Goal: Information Seeking & Learning: Find specific fact

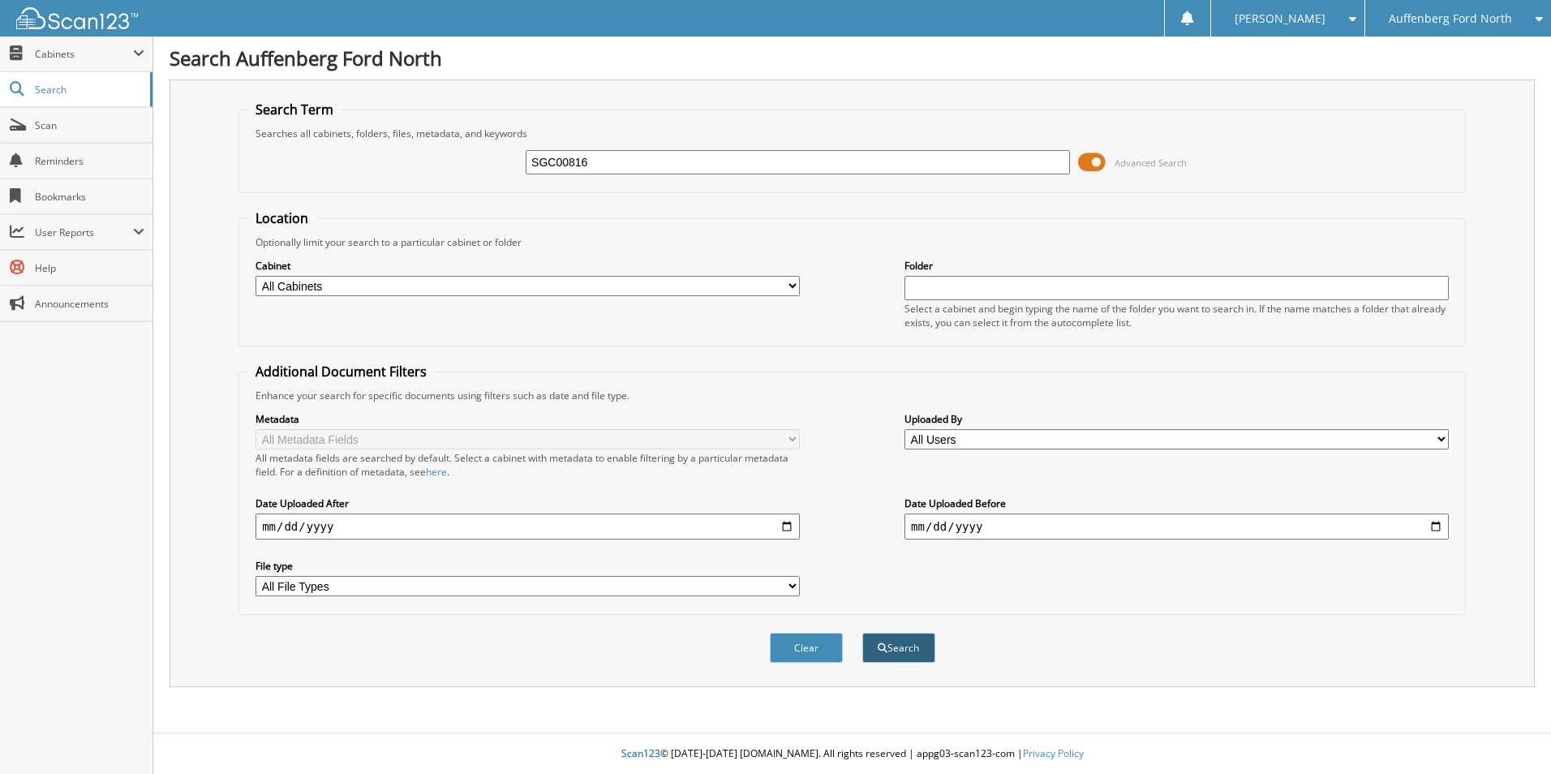
type input "SGC00816"
click at [888, 638] on button "Search" at bounding box center [898, 648] width 73 height 30
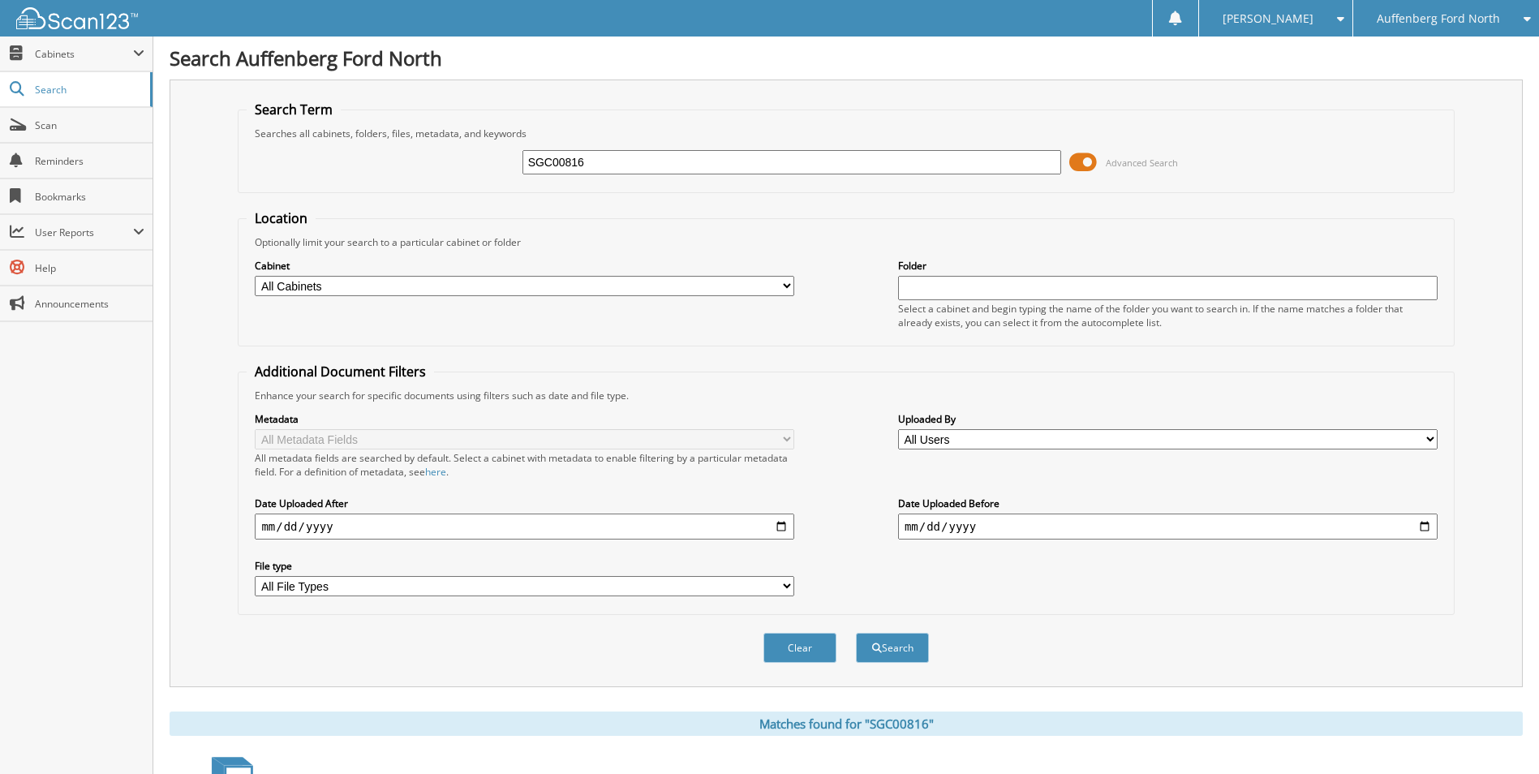
click at [819, 162] on input "SGC00816" at bounding box center [791, 162] width 539 height 24
type input "57178"
click at [856, 633] on button "Search" at bounding box center [892, 648] width 73 height 30
click at [1080, 163] on span at bounding box center [1083, 162] width 28 height 24
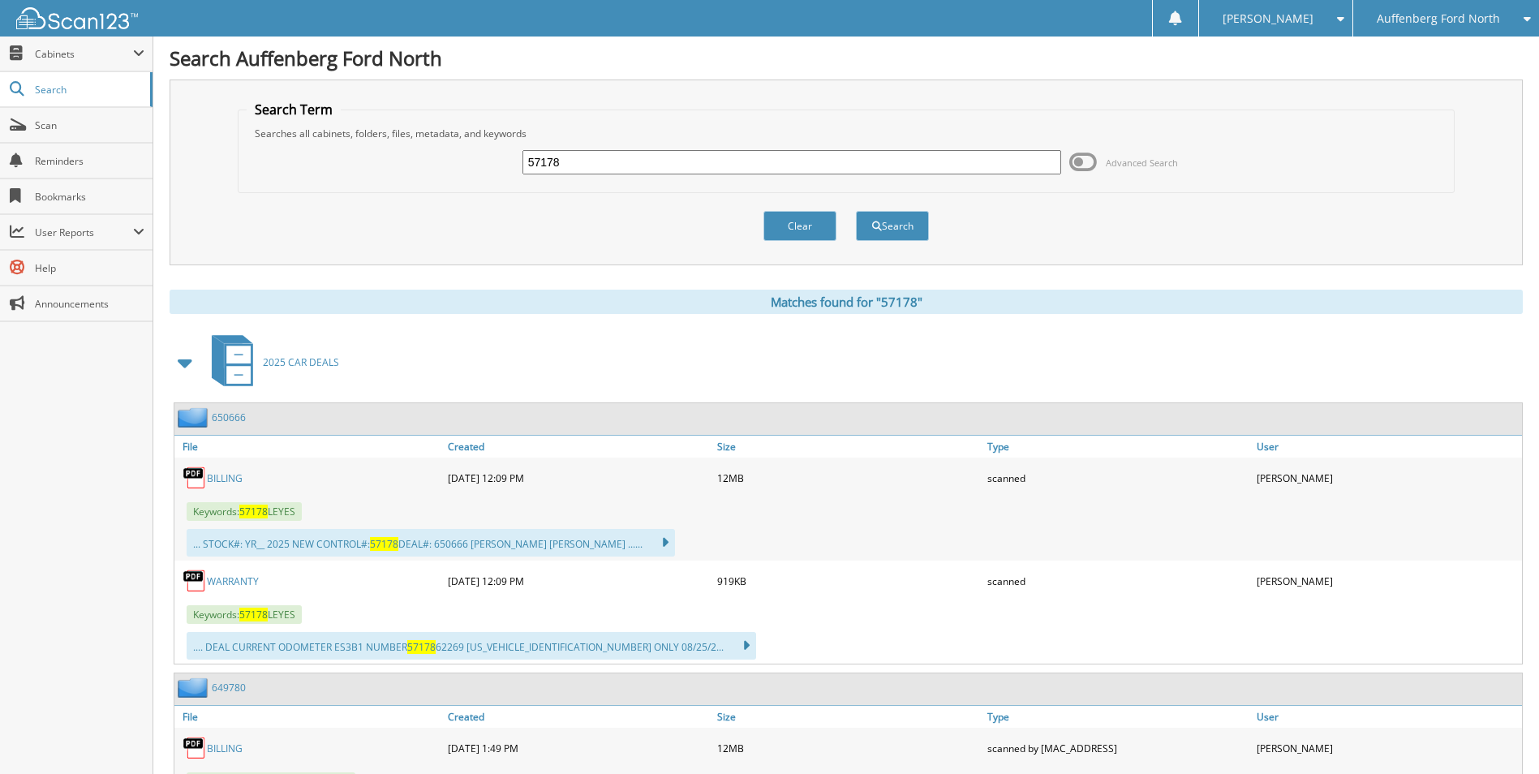
click at [1448, 32] on div "Auffenberg Ford North" at bounding box center [1446, 18] width 170 height 37
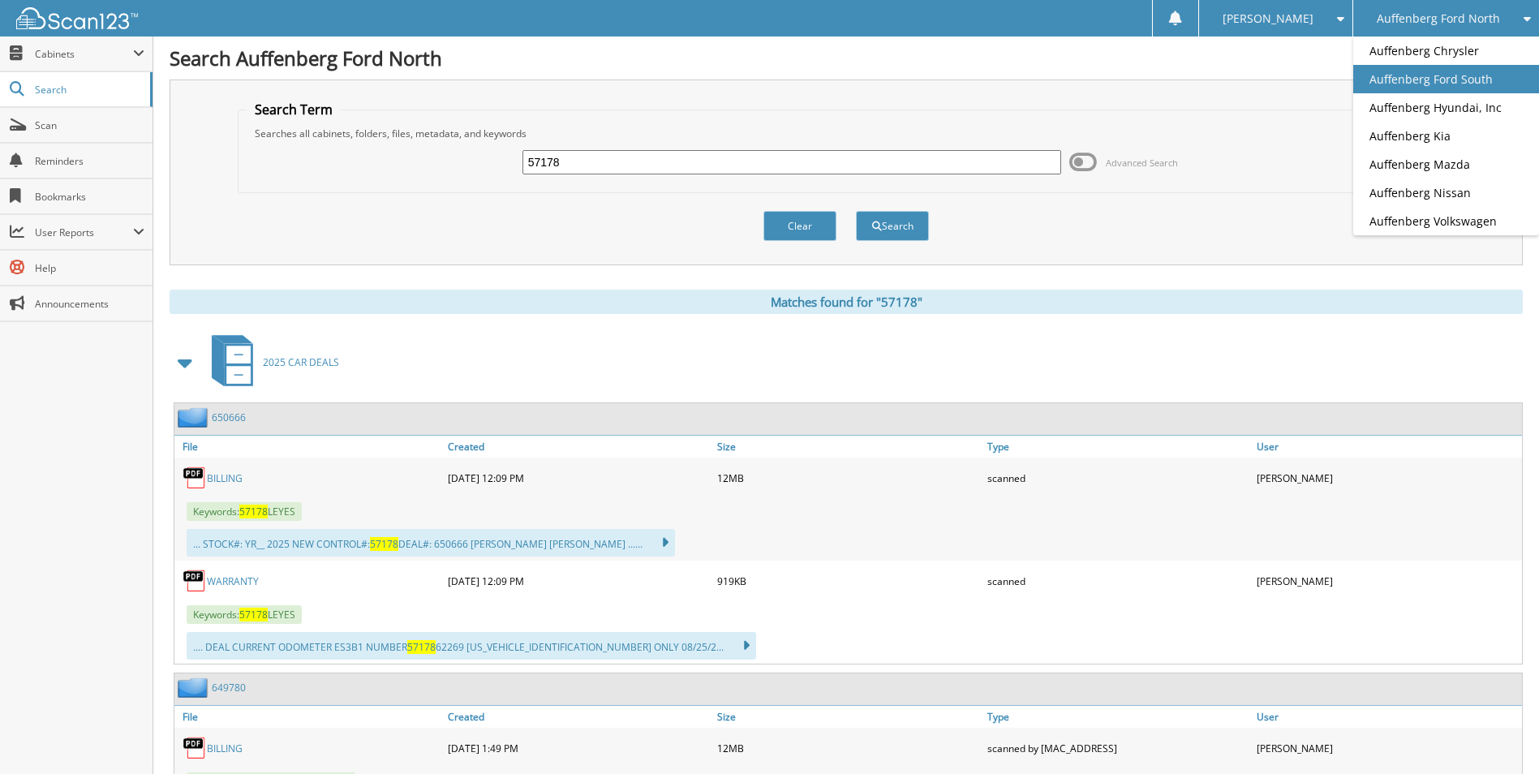
click at [1435, 72] on link "Auffenberg Ford South" at bounding box center [1446, 79] width 186 height 28
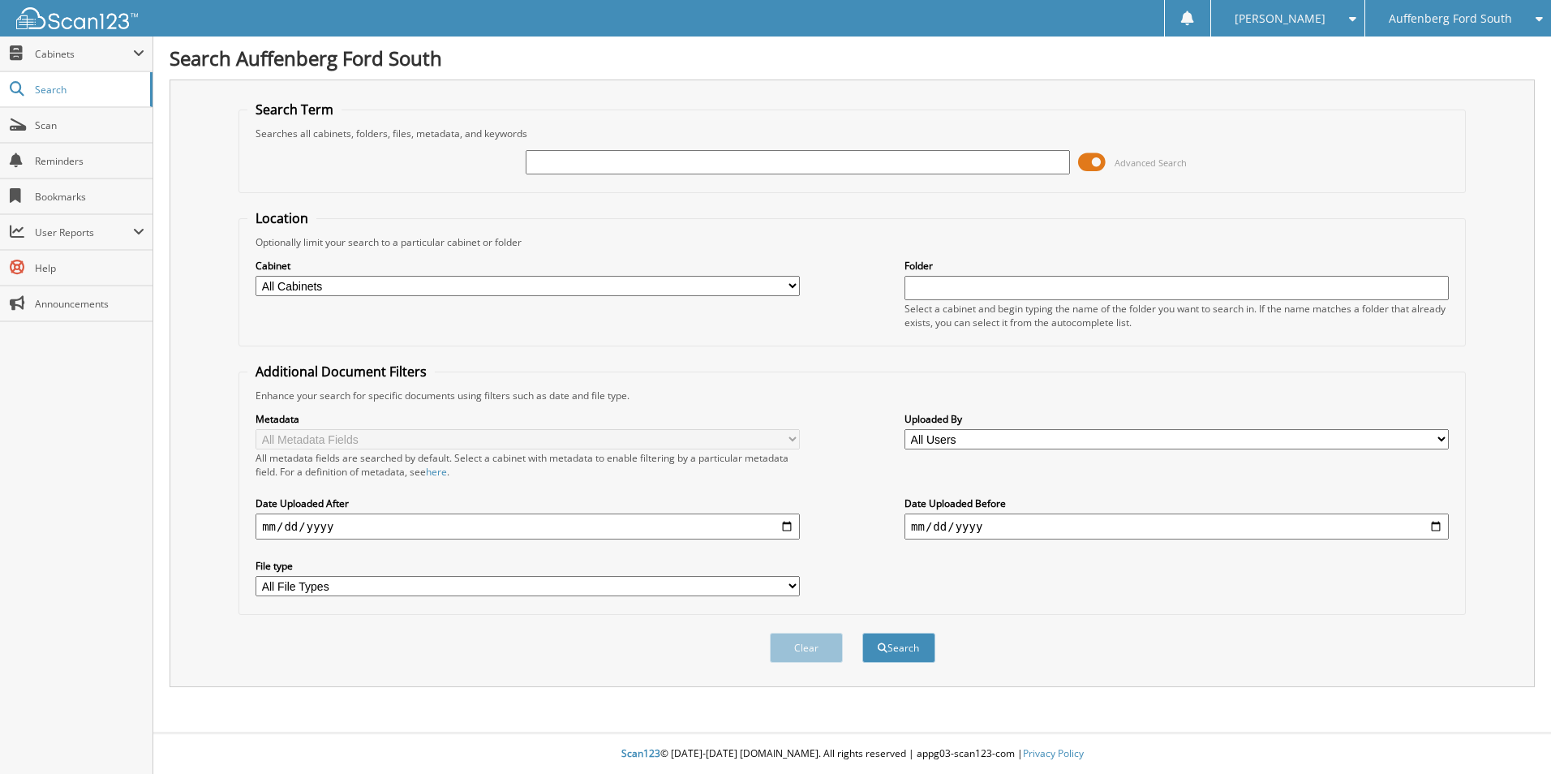
click at [673, 157] on input "text" at bounding box center [798, 162] width 544 height 24
paste input "SGC00816"
type input "SGC00816"
drag, startPoint x: 900, startPoint y: 666, endPoint x: 900, endPoint y: 646, distance: 20.3
click at [900, 664] on div "Clear Search" at bounding box center [852, 648] width 1227 height 66
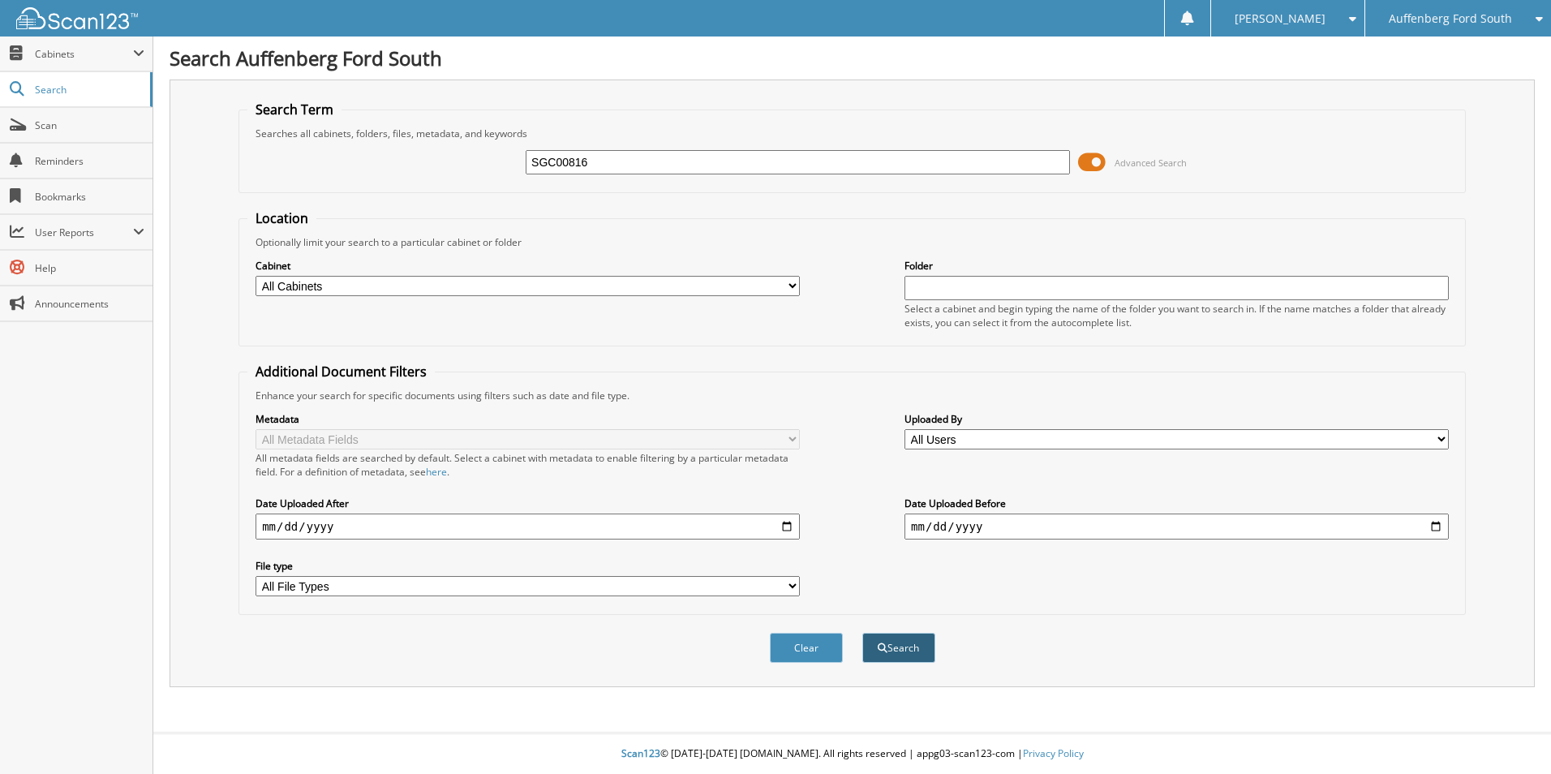
click at [900, 646] on button "Search" at bounding box center [898, 648] width 73 height 30
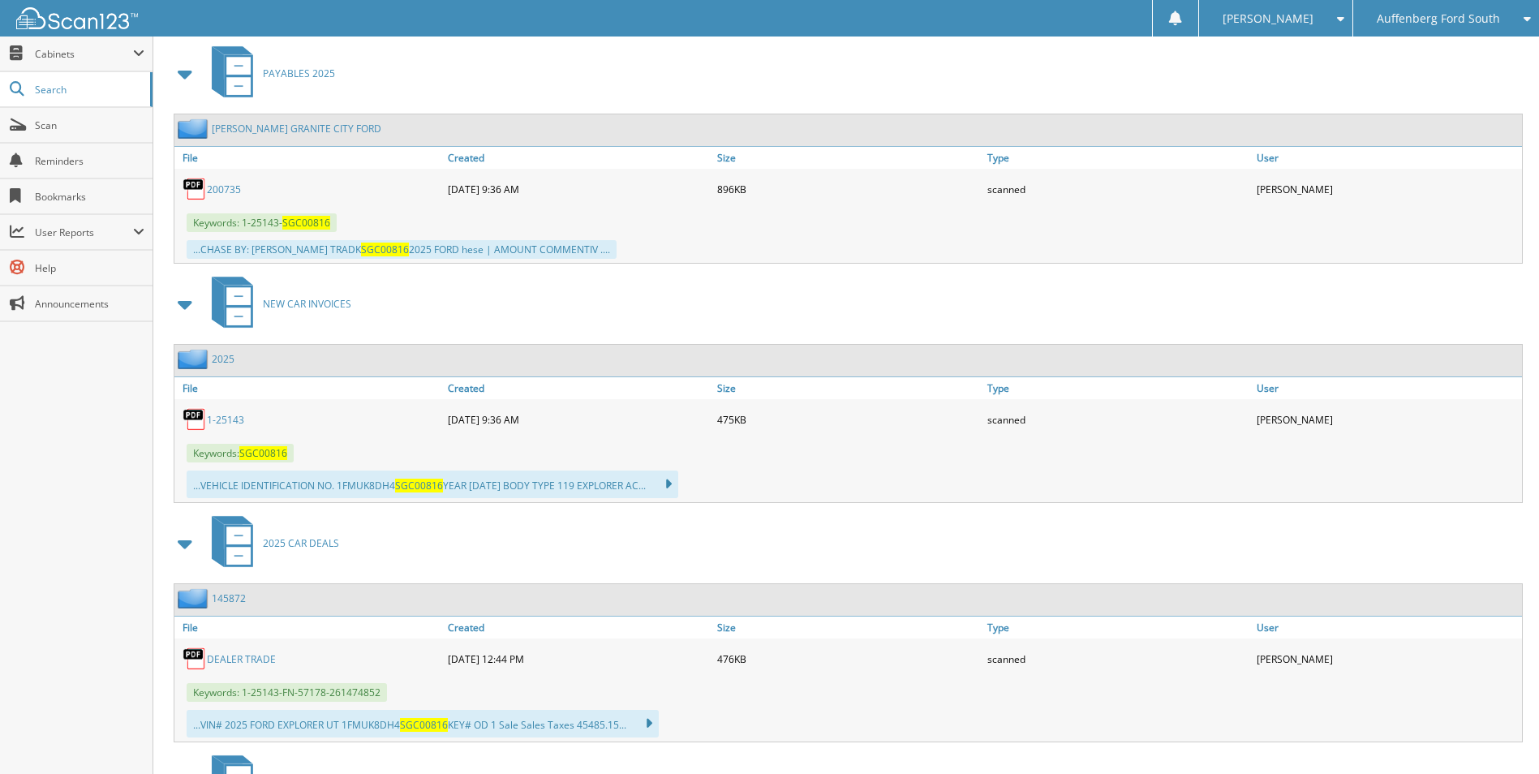
scroll to position [689, 0]
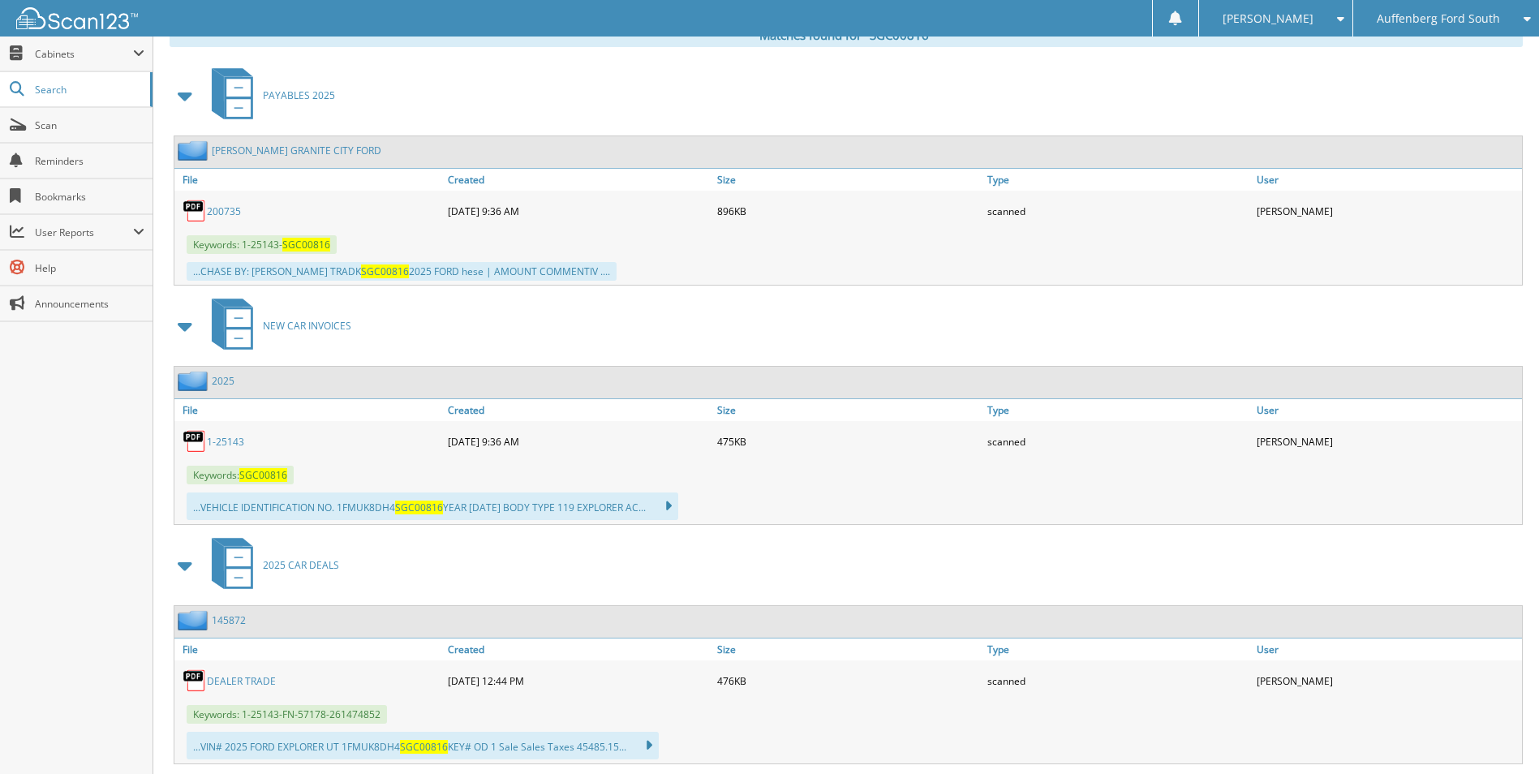
click at [231, 438] on link "1-25143" at bounding box center [225, 442] width 37 height 14
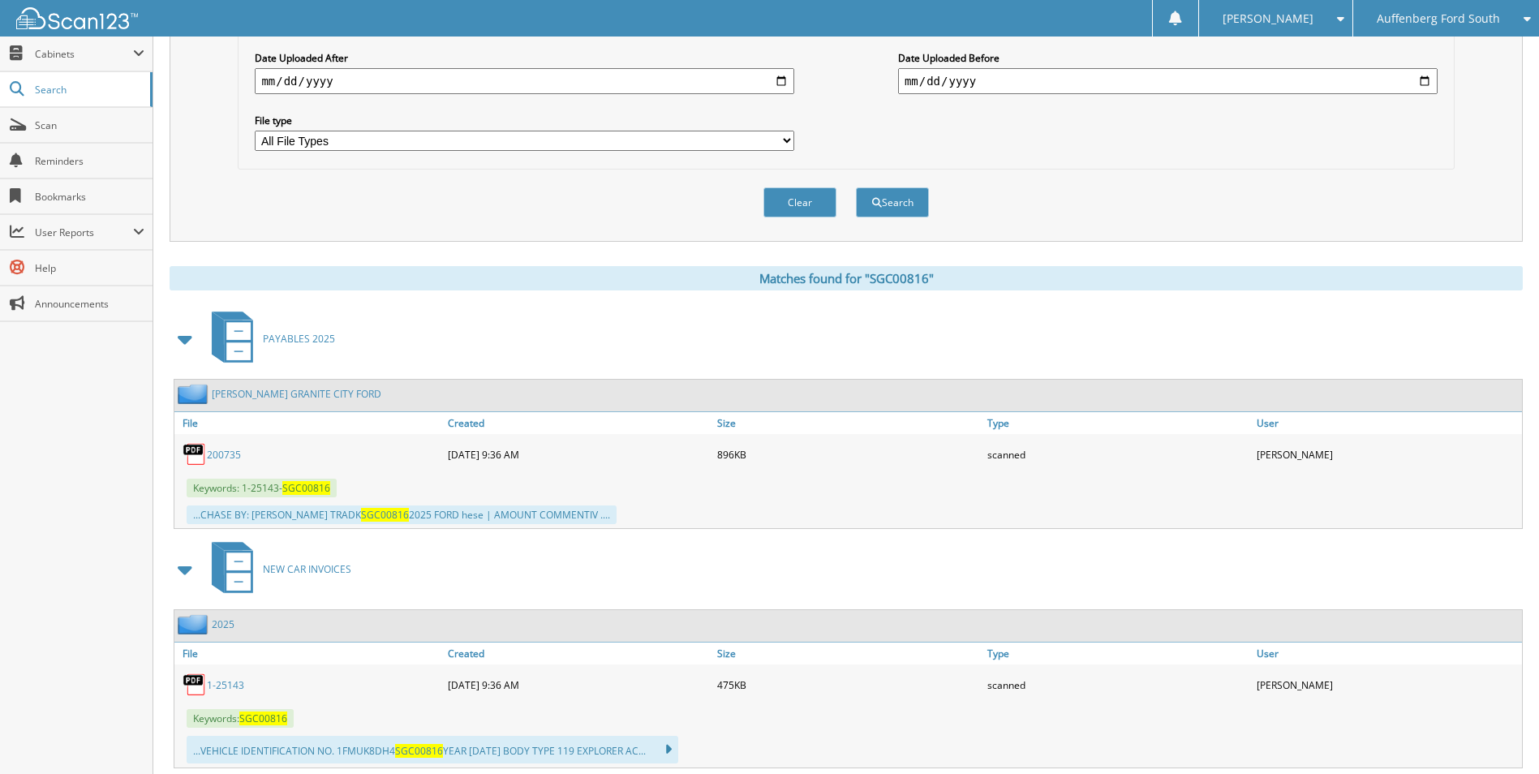
scroll to position [851, 0]
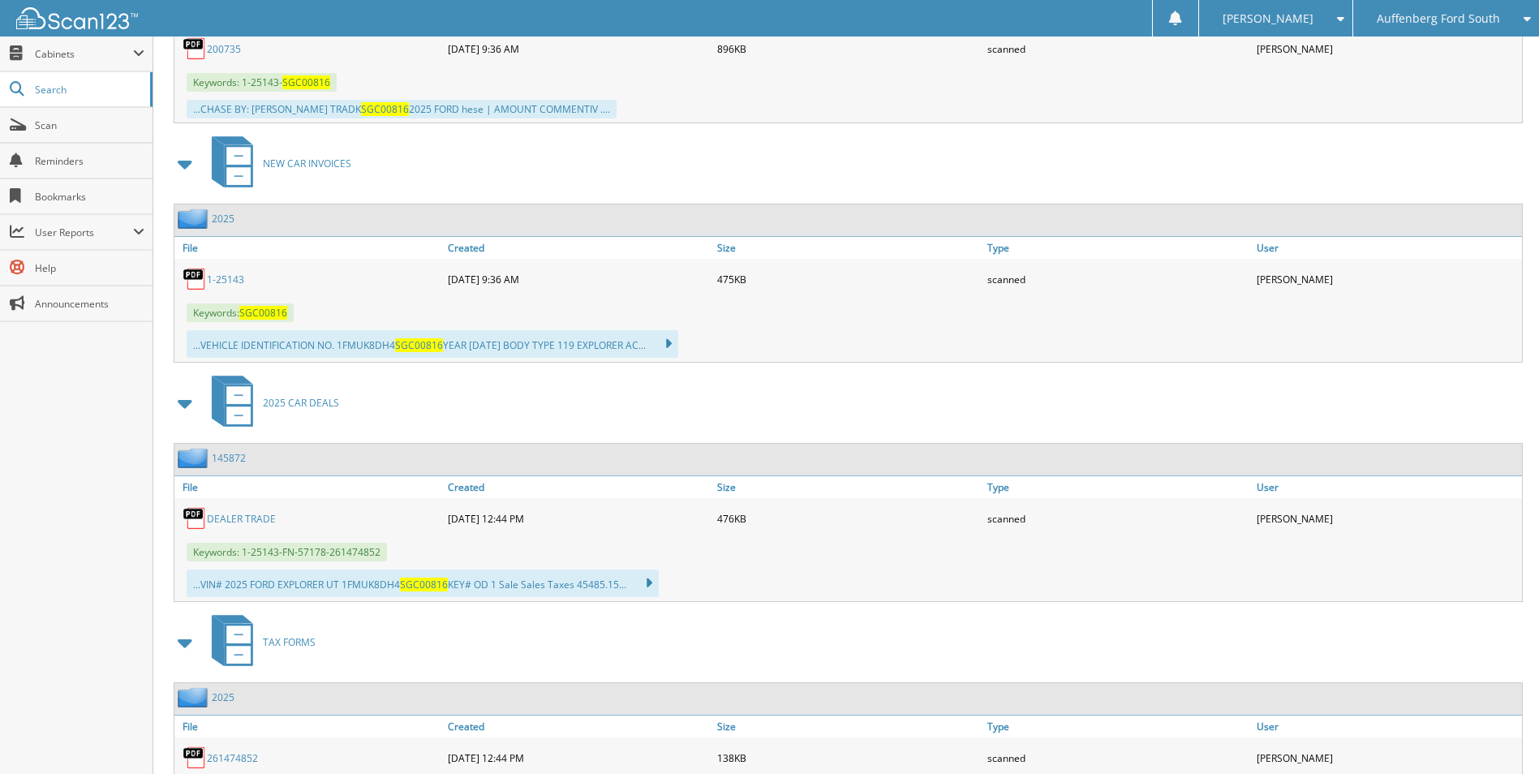
click at [240, 459] on link "145872" at bounding box center [229, 458] width 34 height 14
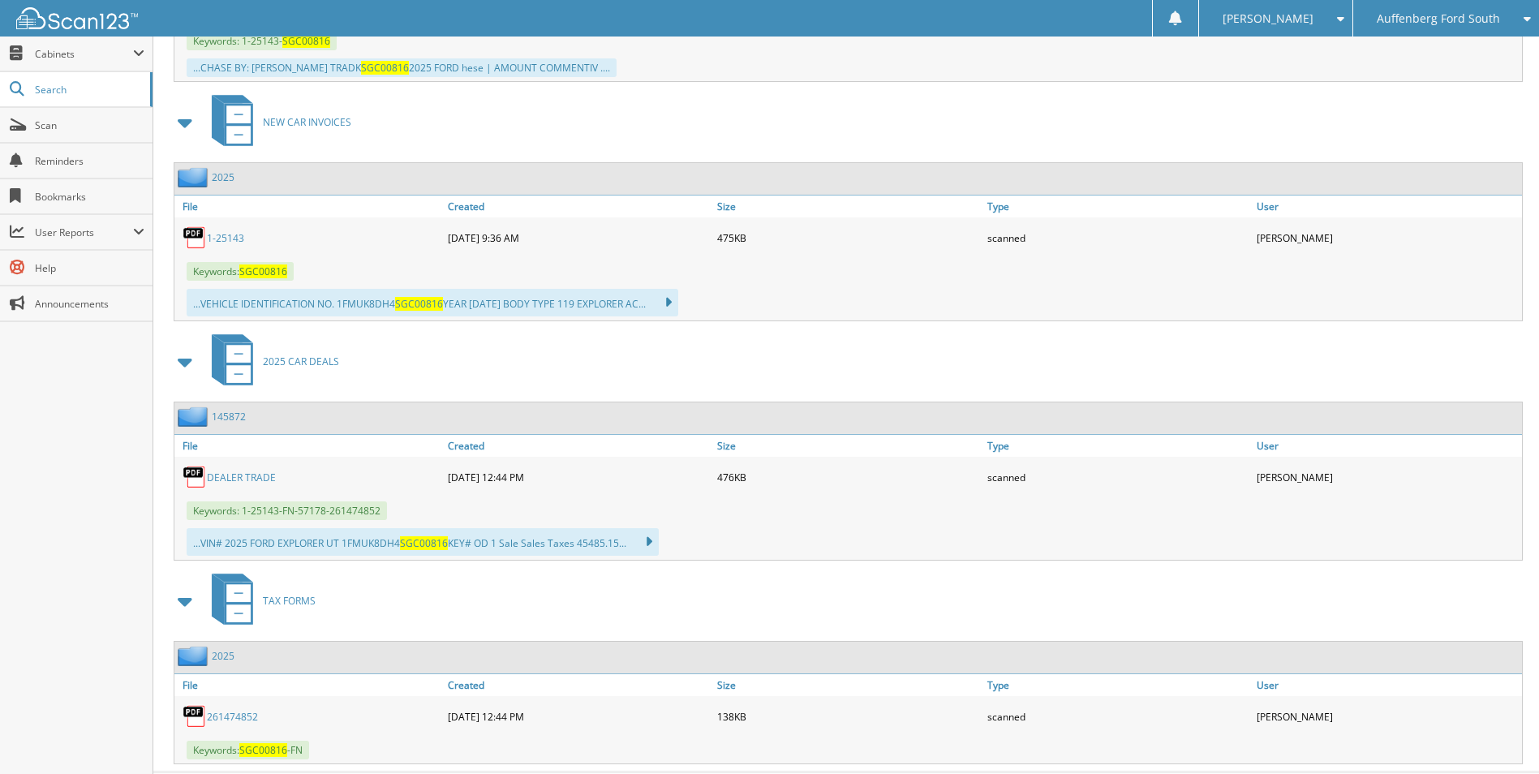
scroll to position [568, 0]
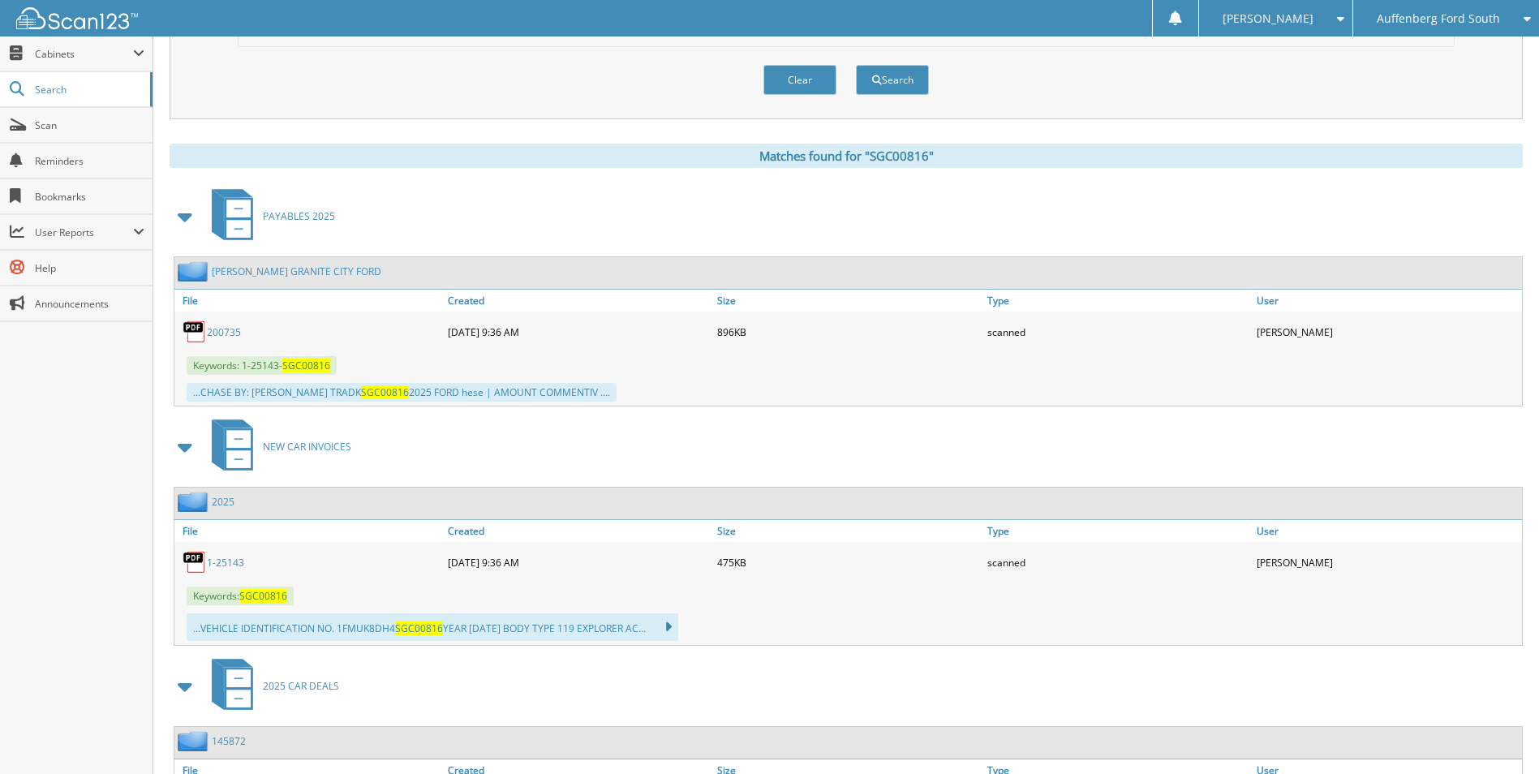
click at [1455, 22] on span "Auffenberg Ford South" at bounding box center [1438, 19] width 123 height 10
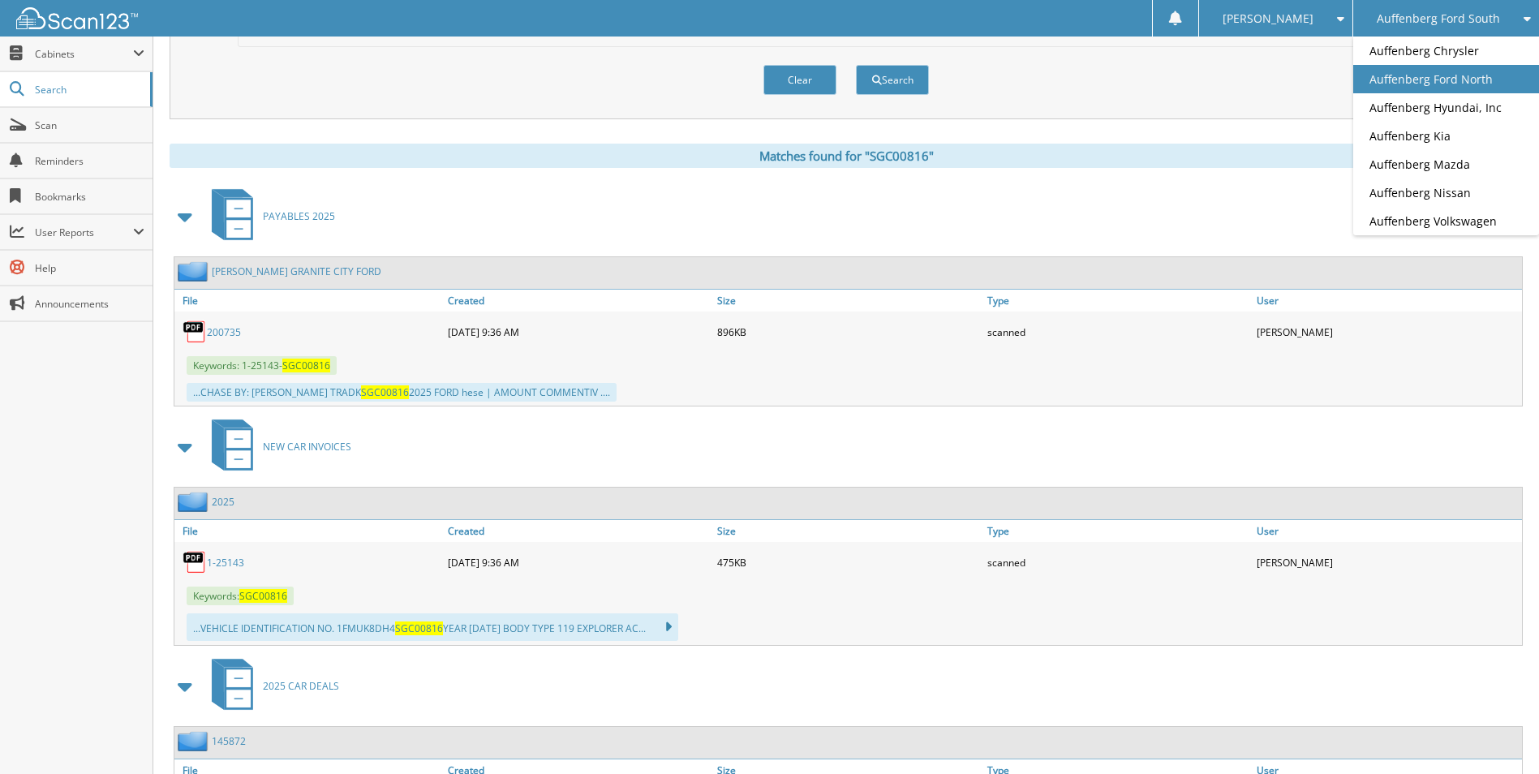
click at [1474, 87] on link "Auffenberg Ford North" at bounding box center [1446, 79] width 186 height 28
